Goal: Information Seeking & Learning: Compare options

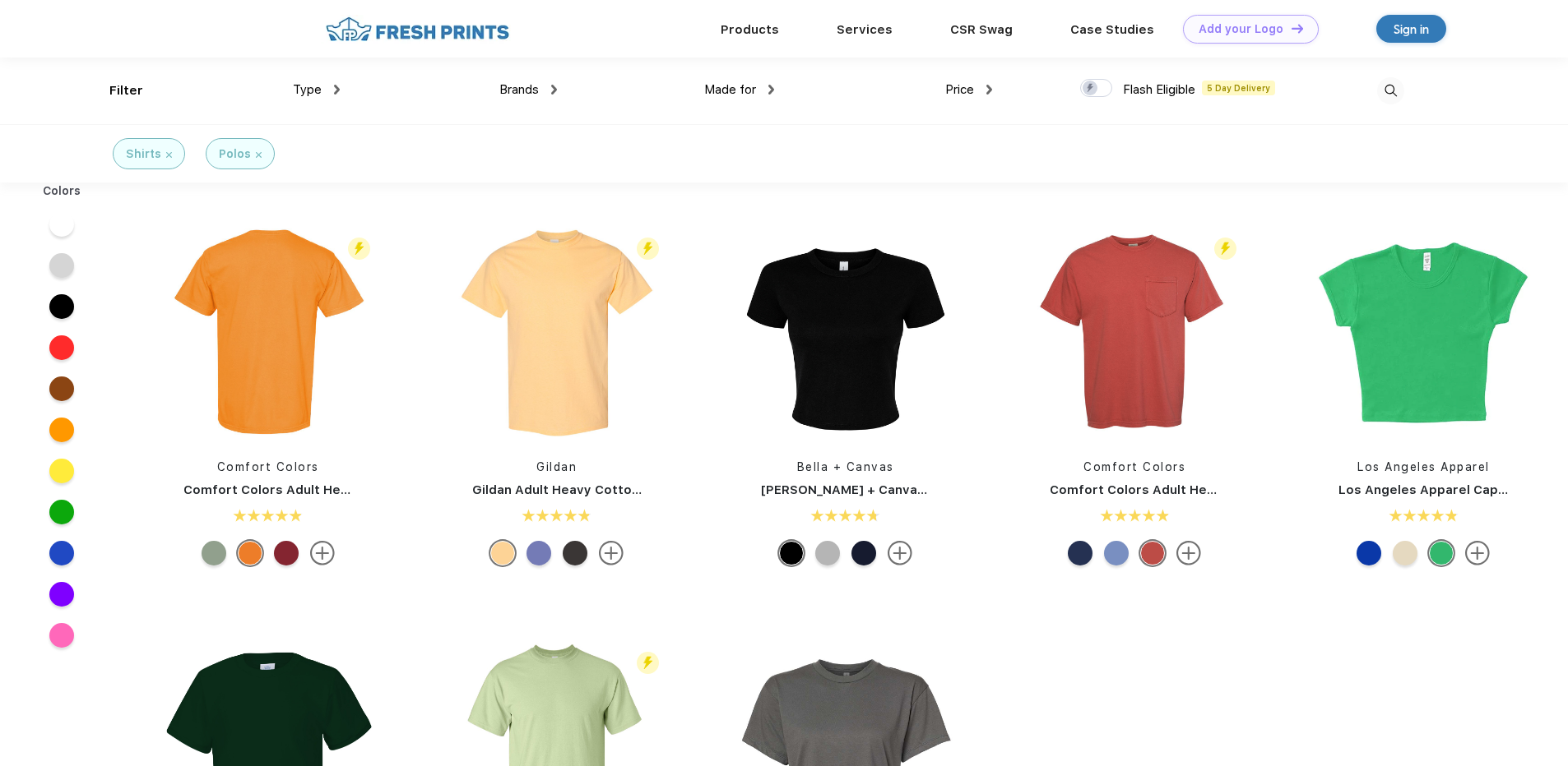
scroll to position [1, 0]
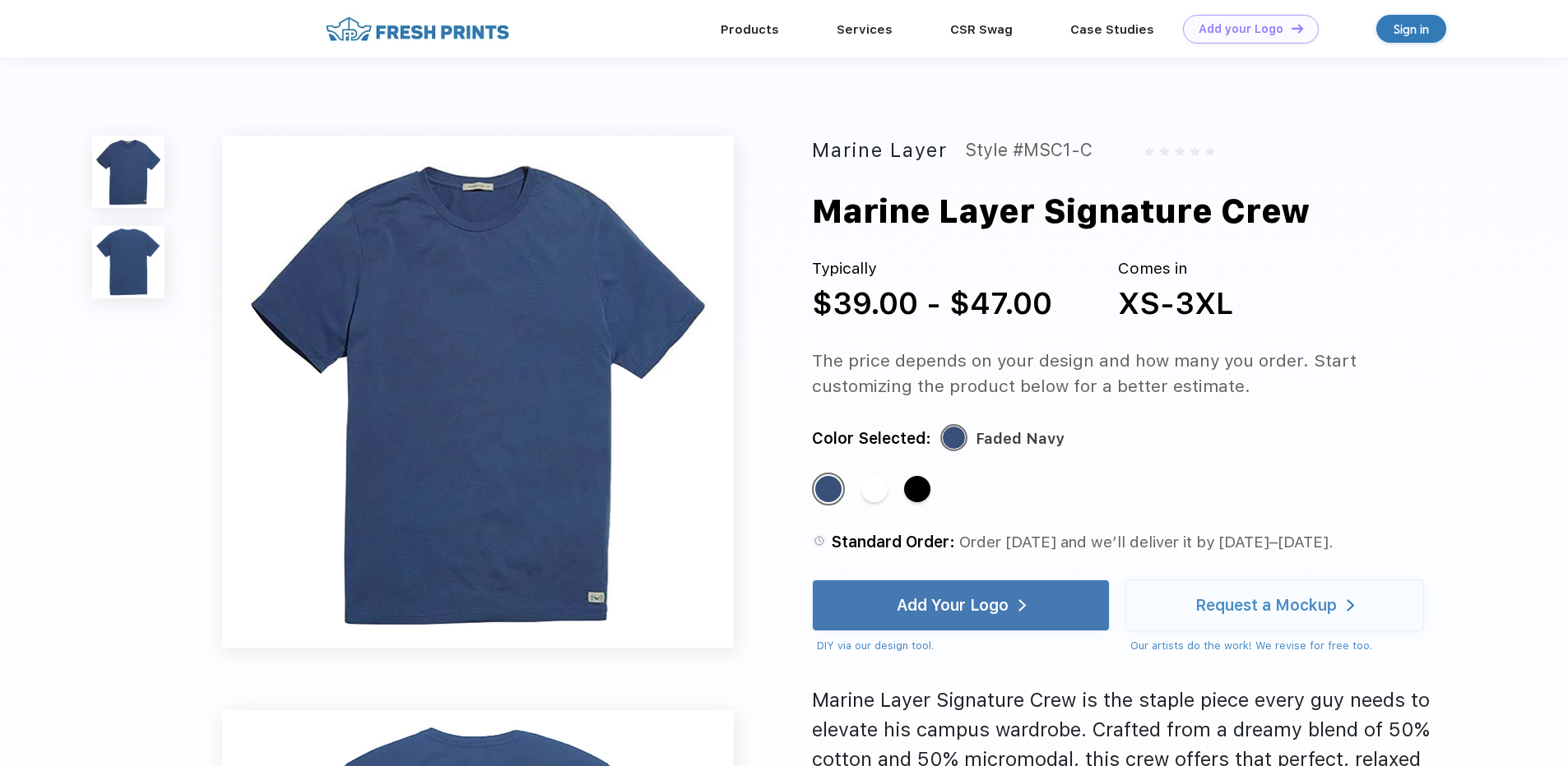
click at [140, 242] on img at bounding box center [128, 262] width 73 height 73
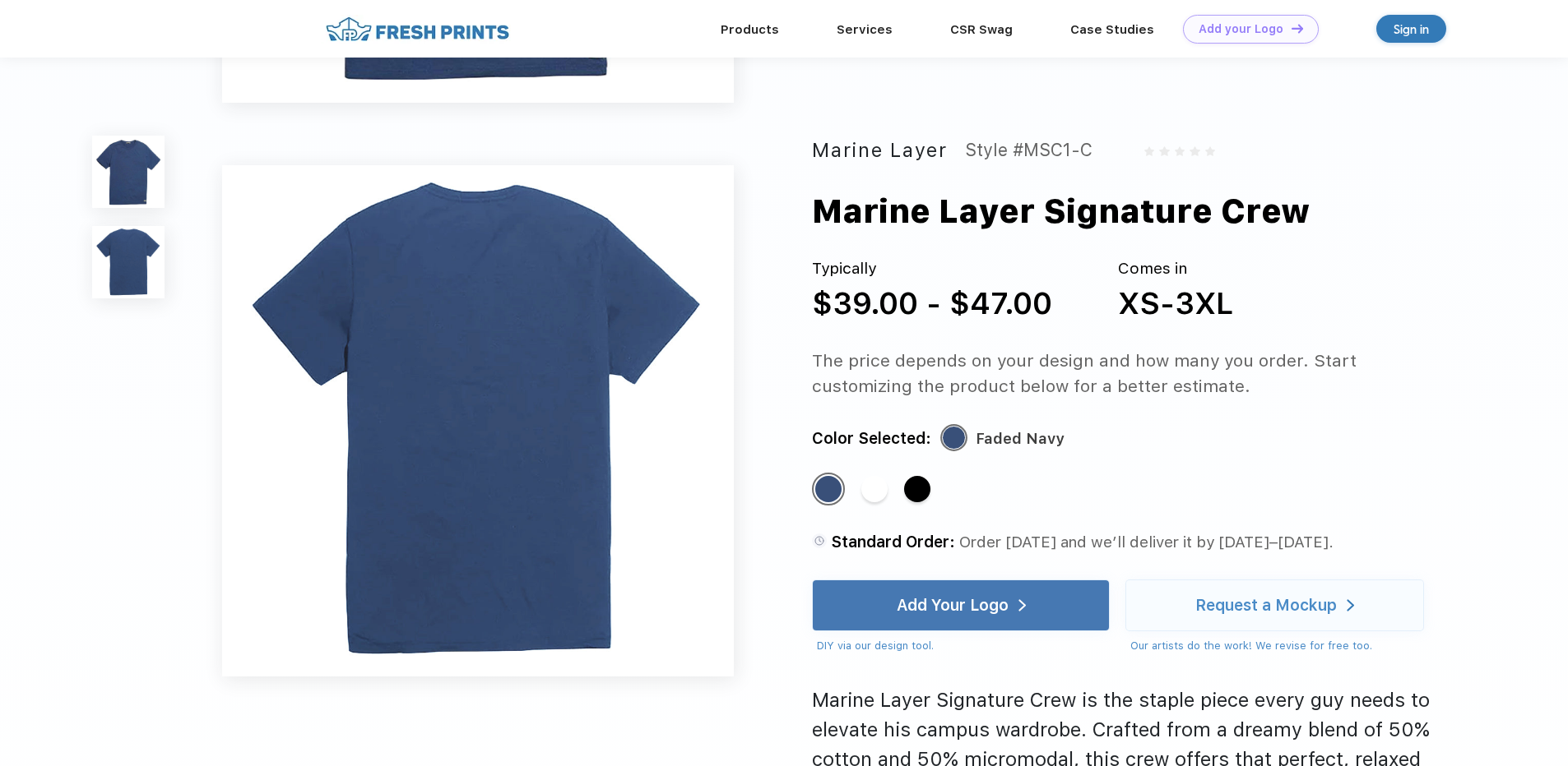
scroll to position [540, 0]
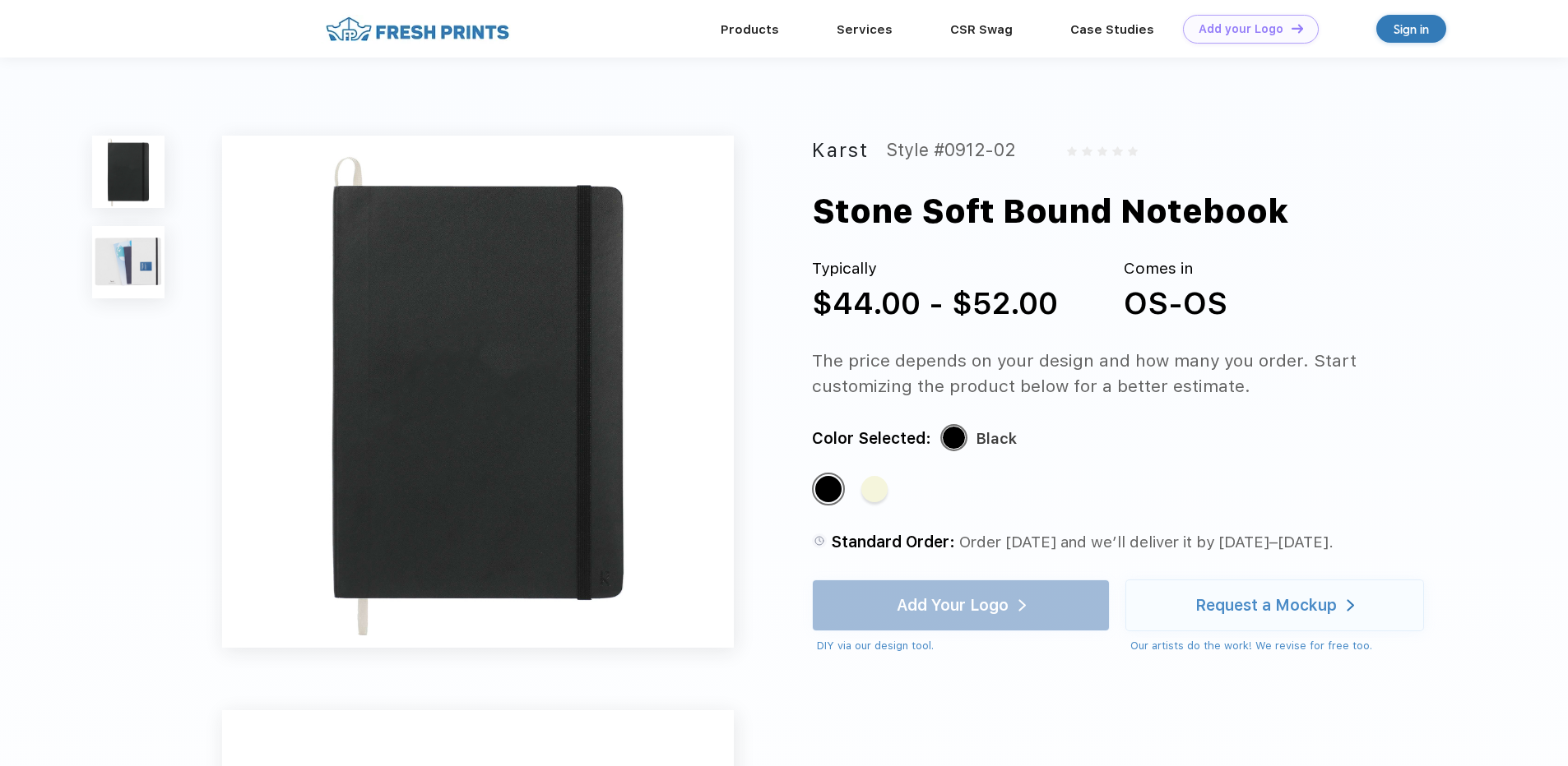
click at [148, 254] on img at bounding box center [128, 262] width 73 height 73
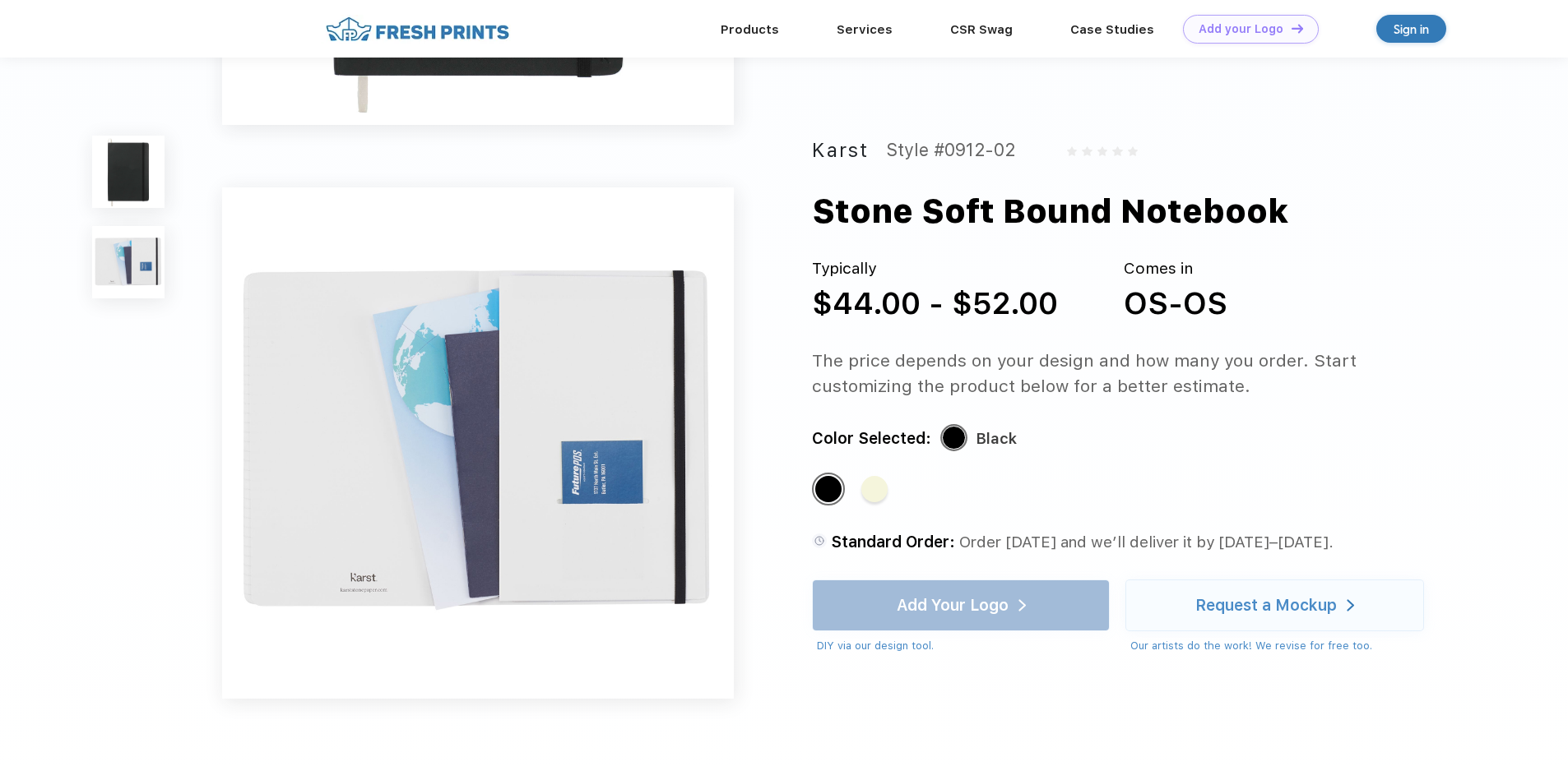
scroll to position [540, 0]
